Goal: Check status

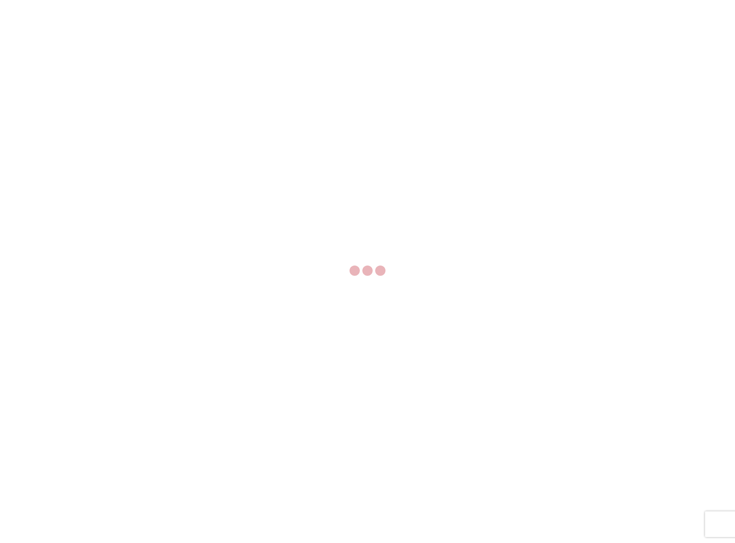
select select "FULL"
select select "LBS"
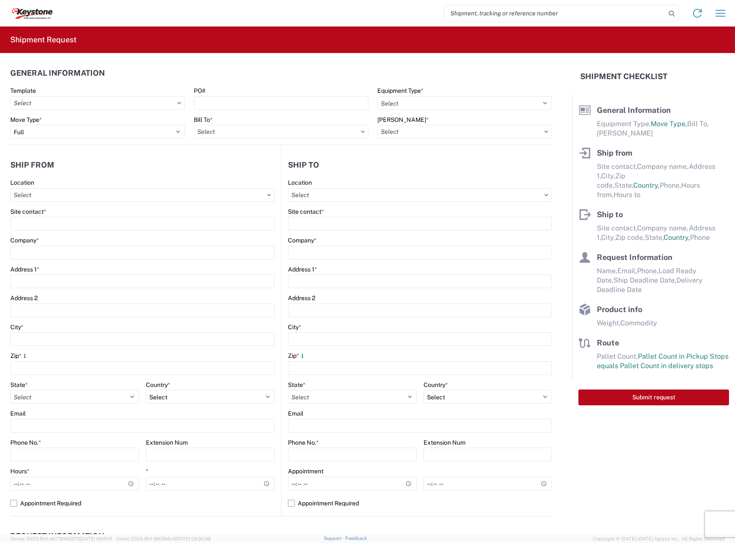
click at [466, 19] on input "search" at bounding box center [555, 13] width 222 height 16
paste input "56563720"
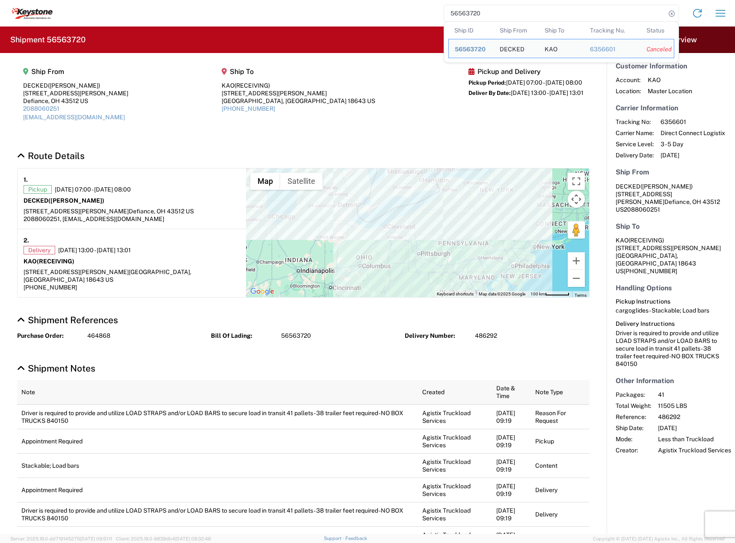
drag, startPoint x: 441, startPoint y: 9, endPoint x: 363, endPoint y: 4, distance: 78.5
click at [361, 4] on div "56563720 Ship ID Ship From Ship To Tracking Nu. Status Ship ID 56563720 Ship Fr…" at bounding box center [392, 13] width 679 height 21
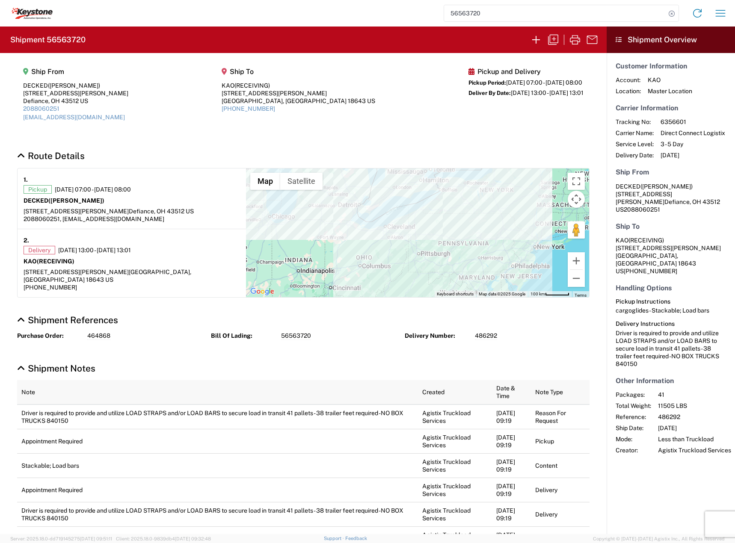
paste input "714123"
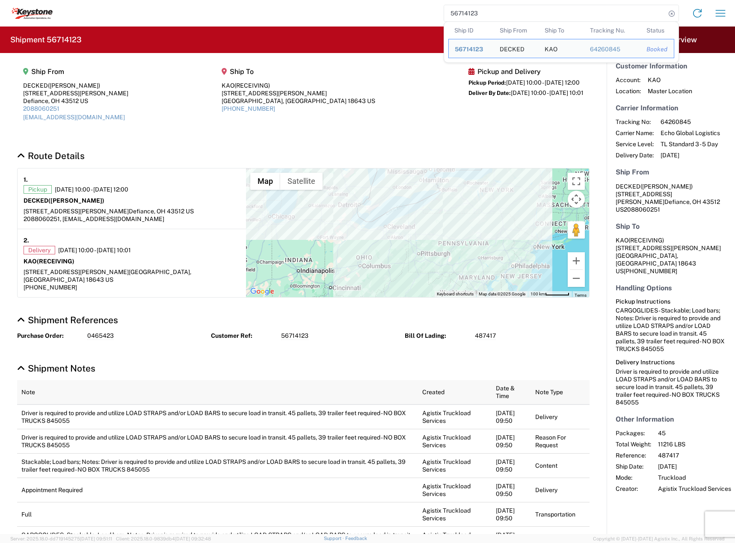
drag, startPoint x: 500, startPoint y: 14, endPoint x: 377, endPoint y: 4, distance: 123.2
click at [377, 4] on div "56714123 Ship ID Ship From Ship To Tracking Nu. Status Ship ID 56714123 Ship Fr…" at bounding box center [392, 13] width 679 height 21
paste input "78"
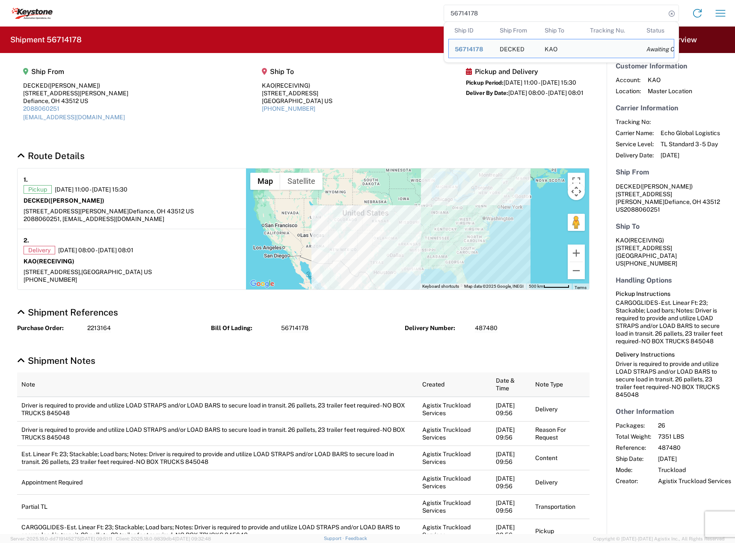
click at [481, 5] on input "56714178" at bounding box center [555, 13] width 222 height 16
click at [481, 7] on input "56714178" at bounding box center [555, 13] width 222 height 16
paste input "44722"
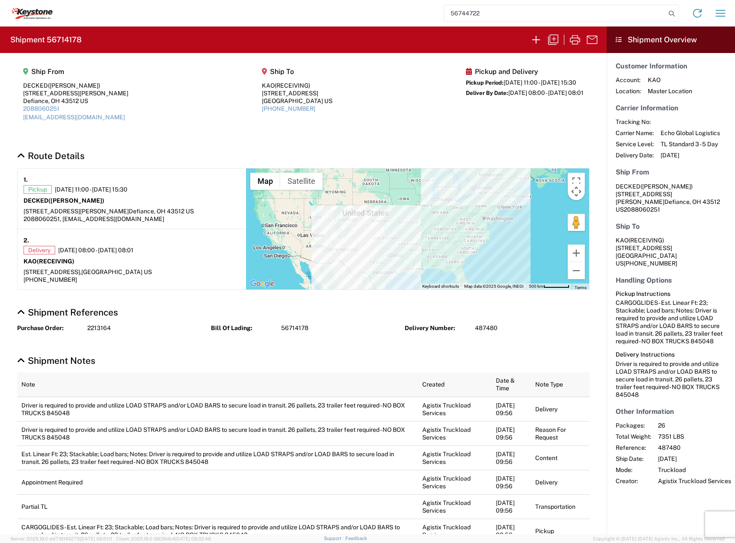
type input "56744722"
